Goal: Task Accomplishment & Management: Use online tool/utility

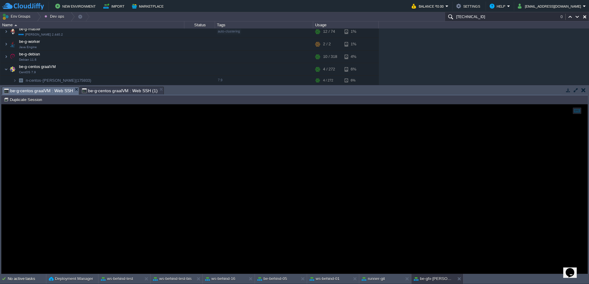
click at [109, 91] on span "be-g-centos graalVM : Web SSH (1)" at bounding box center [120, 90] width 76 height 7
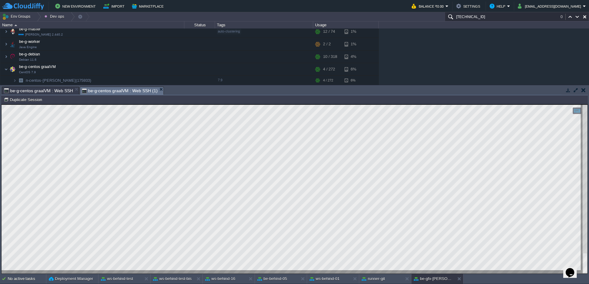
type textarea "FAILURE: Build failed with an exception. * What went wrong: Execution failed fo…"
click at [28, 99] on button "Duplicate Session" at bounding box center [24, 100] width 40 height 6
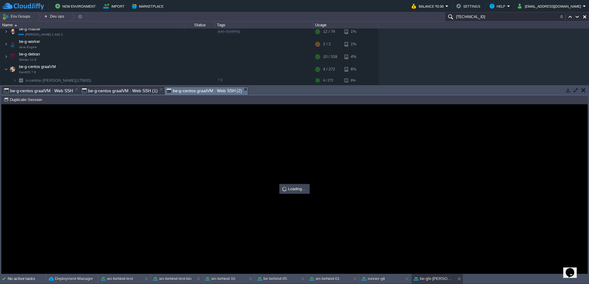
scroll to position [0, 0]
type input "#000000"
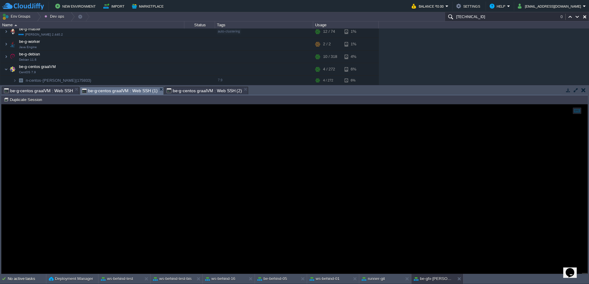
click at [134, 91] on span "be-g-centos graalVM : Web SSH (1)" at bounding box center [120, 91] width 76 height 8
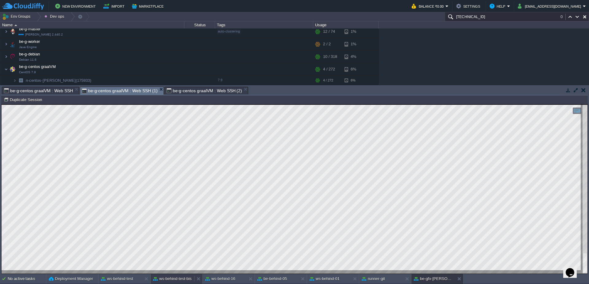
click at [173, 280] on button "ws-behind-test-bis" at bounding box center [172, 279] width 39 height 6
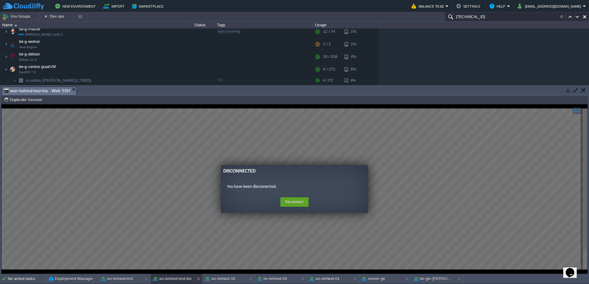
click at [302, 201] on button "Reconnect" at bounding box center [294, 203] width 28 height 10
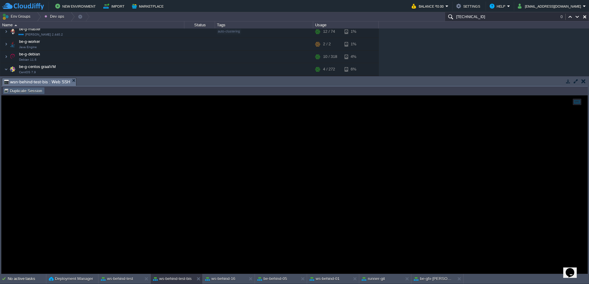
click at [29, 94] on td "Duplicate Session" at bounding box center [24, 90] width 42 height 7
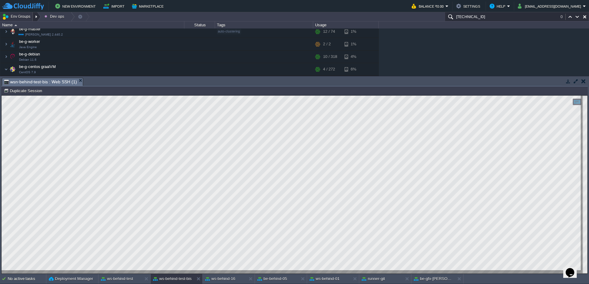
click at [35, 15] on div at bounding box center [37, 16] width 8 height 9
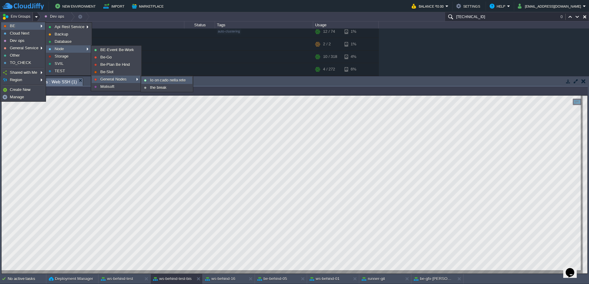
click at [154, 79] on span "Io on cado nella rete" at bounding box center [168, 80] width 36 height 5
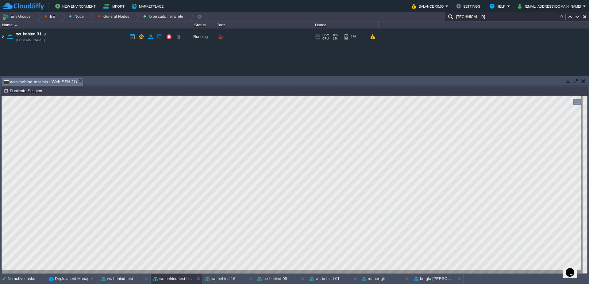
click at [0, 36] on img at bounding box center [2, 37] width 5 height 17
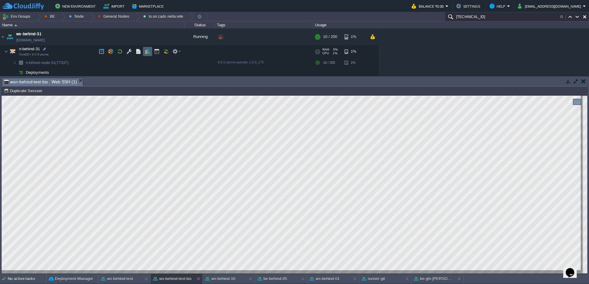
click at [144, 52] on td at bounding box center [147, 51] width 9 height 9
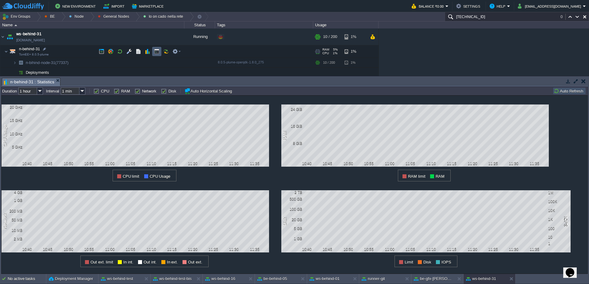
click at [153, 51] on td at bounding box center [156, 51] width 9 height 9
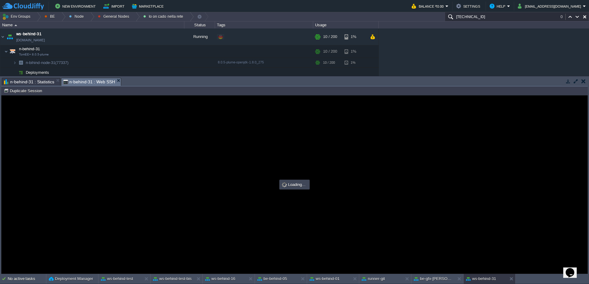
type input "#000000"
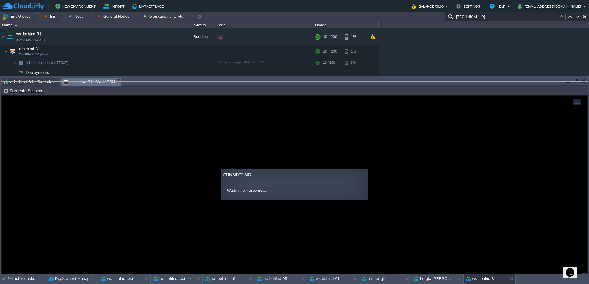
drag, startPoint x: 243, startPoint y: 81, endPoint x: 244, endPoint y: 86, distance: 5.7
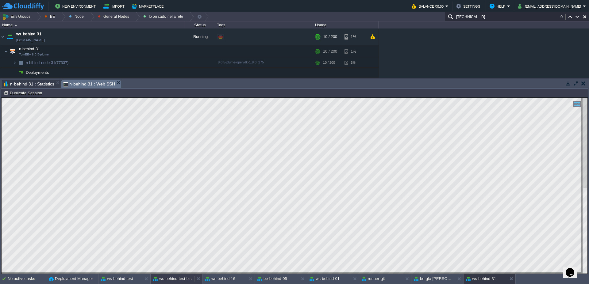
click at [170, 277] on button "ws-behind-test-bis" at bounding box center [172, 279] width 39 height 6
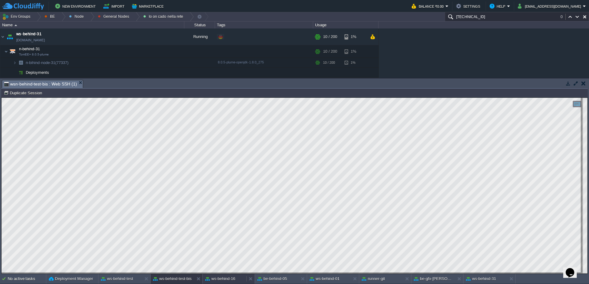
click at [227, 282] on button "ws-behind-16" at bounding box center [220, 279] width 30 height 6
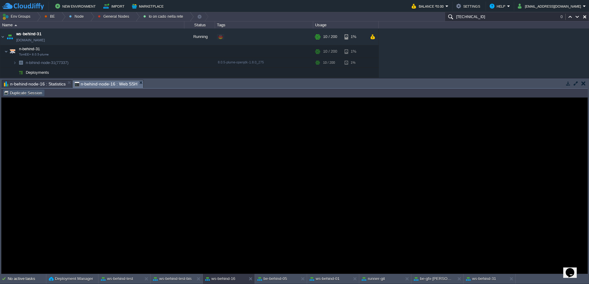
click at [22, 95] on button "Duplicate Session" at bounding box center [24, 93] width 40 height 6
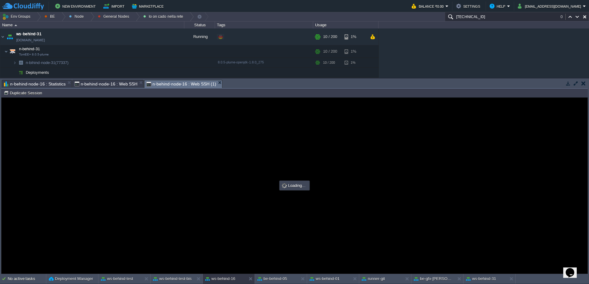
type input "#000000"
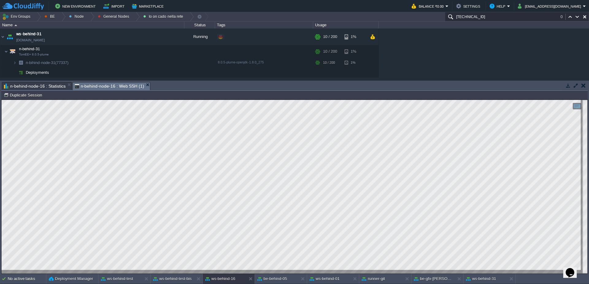
type textarea "rm web.war wget [URL][DOMAIN_NAME]"
click at [485, 279] on button "ws-behind-31" at bounding box center [481, 279] width 30 height 6
